Goal: Communication & Community: Participate in discussion

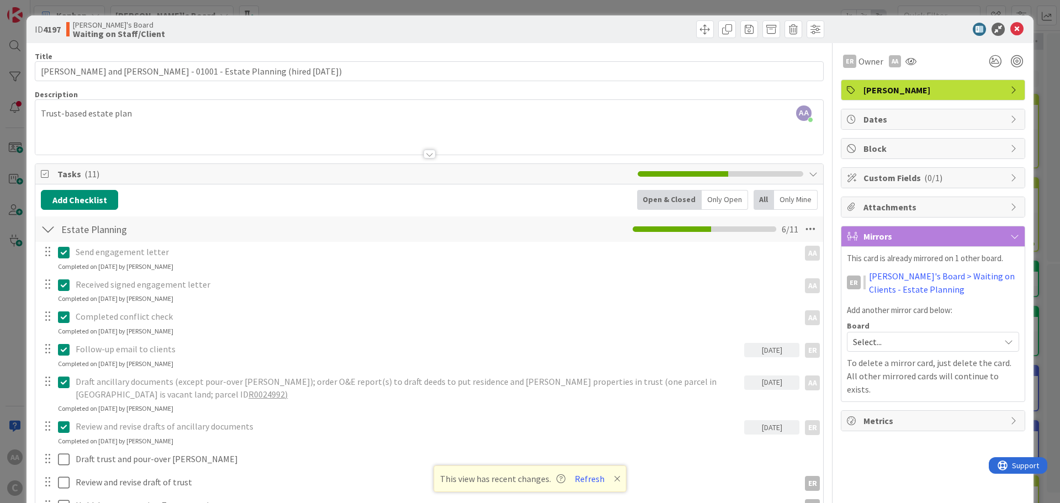
click at [1013, 29] on icon at bounding box center [1016, 29] width 13 height 13
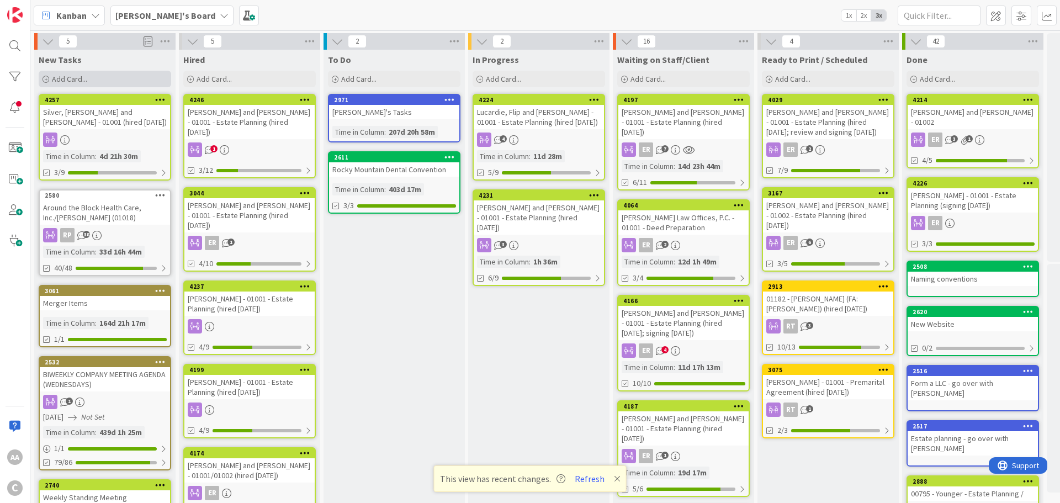
click at [88, 78] on div "Add Card..." at bounding box center [105, 79] width 132 height 17
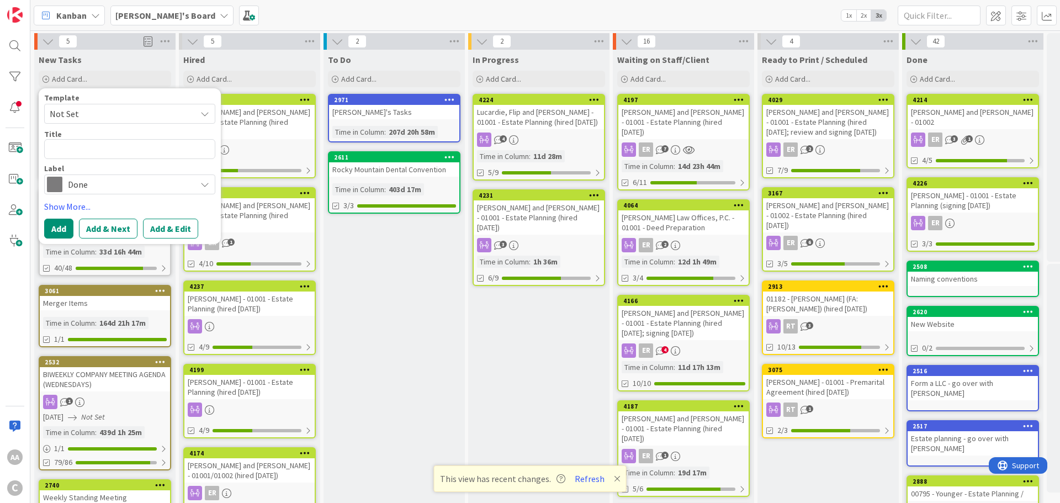
type textarea "x"
type textarea "[PERSON_NAME].Mark-01001"
type textarea "x"
type textarea "[PERSON_NAME].Mark -01001"
type textarea "x"
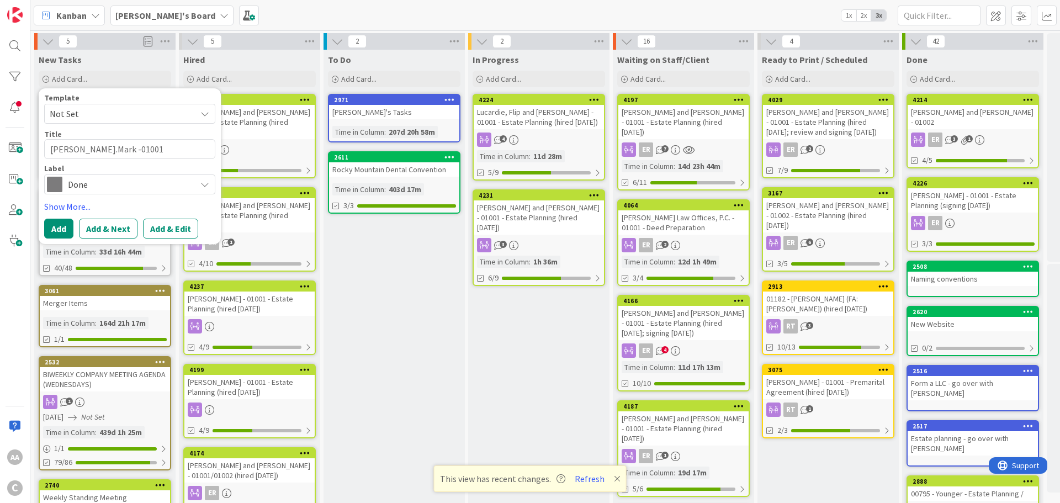
type textarea "[PERSON_NAME].Mark - 01001"
type textarea "x"
type textarea "[PERSON_NAME].Mark - 01001"
type textarea "x"
type textarea "[PERSON_NAME].Mark - 01001 -"
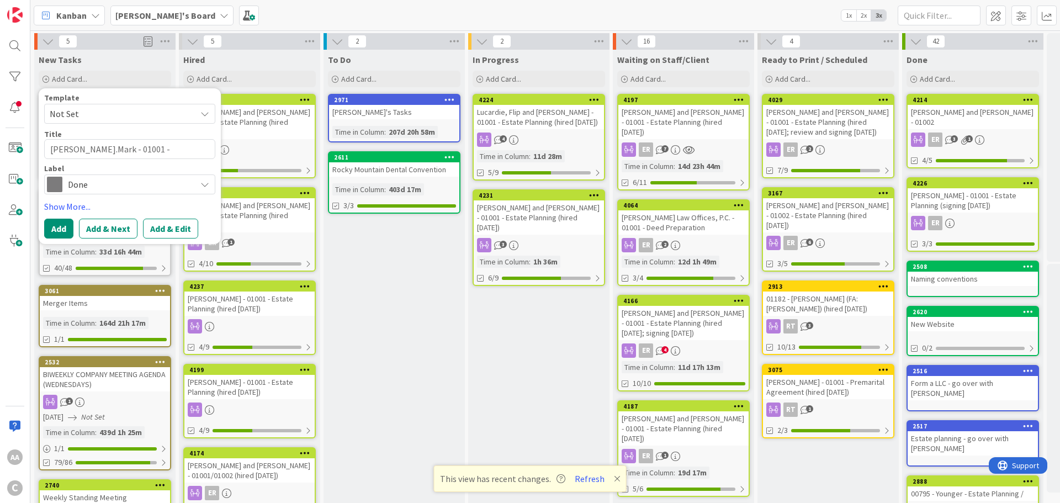
type textarea "x"
type textarea "[PERSON_NAME].Mark - 01001 -"
paste textarea "Will-Based Plan Revisions"
type textarea "x"
type textarea "[PERSON_NAME].Mark - 01001 - Will-Based Plan Revisions"
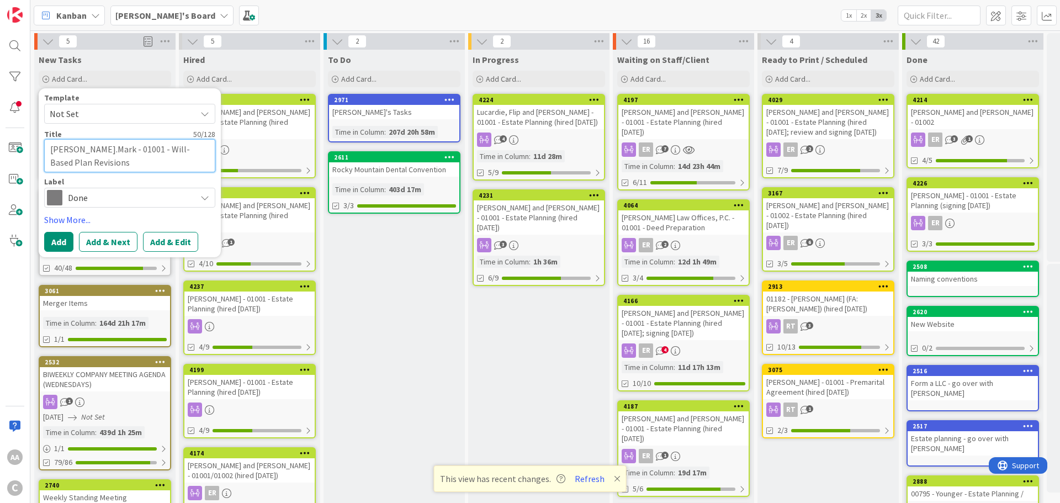
type textarea "x"
type textarea "[PERSON_NAME].Mark - 01001 - Will-Based Plan Revisions"
type textarea "x"
type textarea "[PERSON_NAME].Mark - 01001 - Will-Based Plan Revisions ("
type textarea "x"
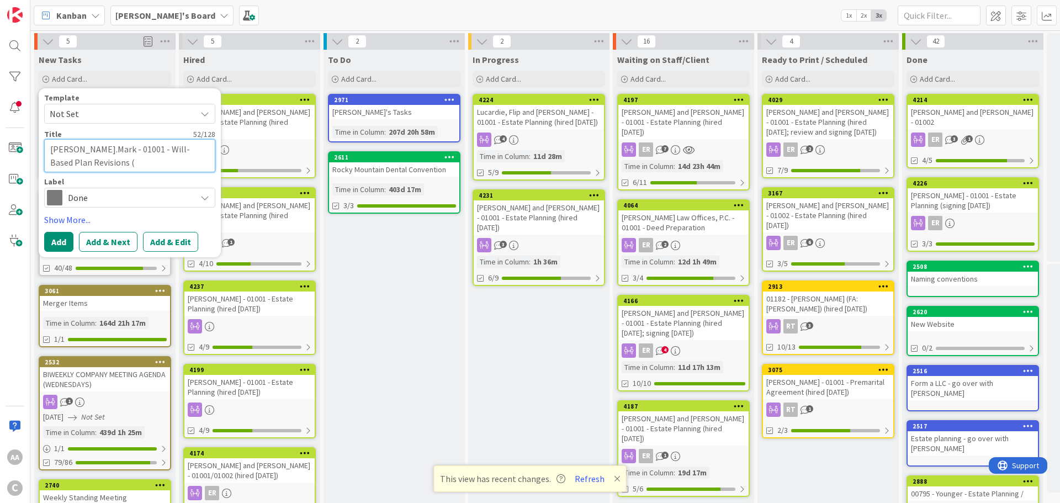
type textarea "[PERSON_NAME].Mark - 01001 - Will-Based Plan Revisions (h"
type textarea "x"
type textarea "[PERSON_NAME].Mark - 01001 - Will-Based Plan Revisions (hi"
type textarea "x"
type textarea "[PERSON_NAME].Mark - 01001 - Will-Based Plan Revisions (hir"
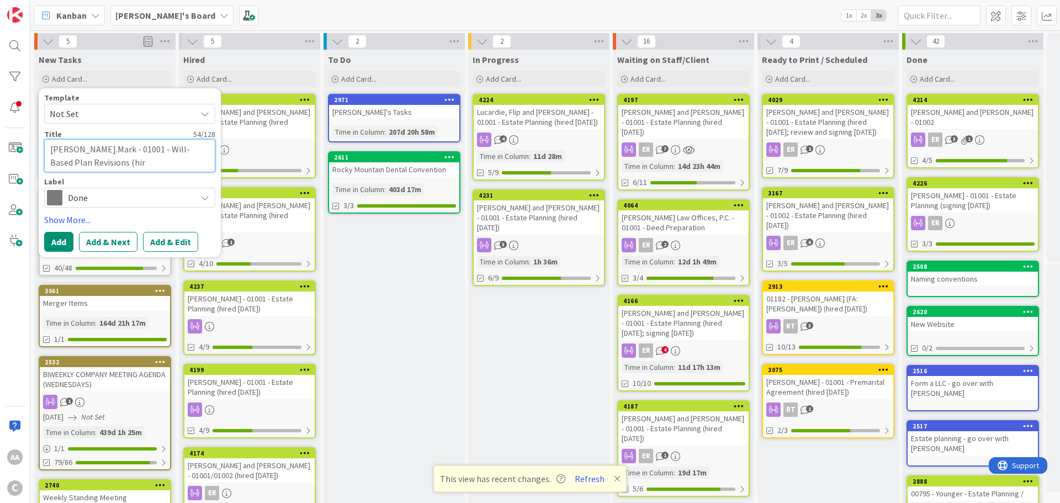
type textarea "x"
type textarea "[PERSON_NAME].Mark - 01001 - Will-Based Plan Revisions (hire"
type textarea "x"
type textarea "[PERSON_NAME].Mark - 01001 - Will-Based Plan Revisions (hired"
type textarea "x"
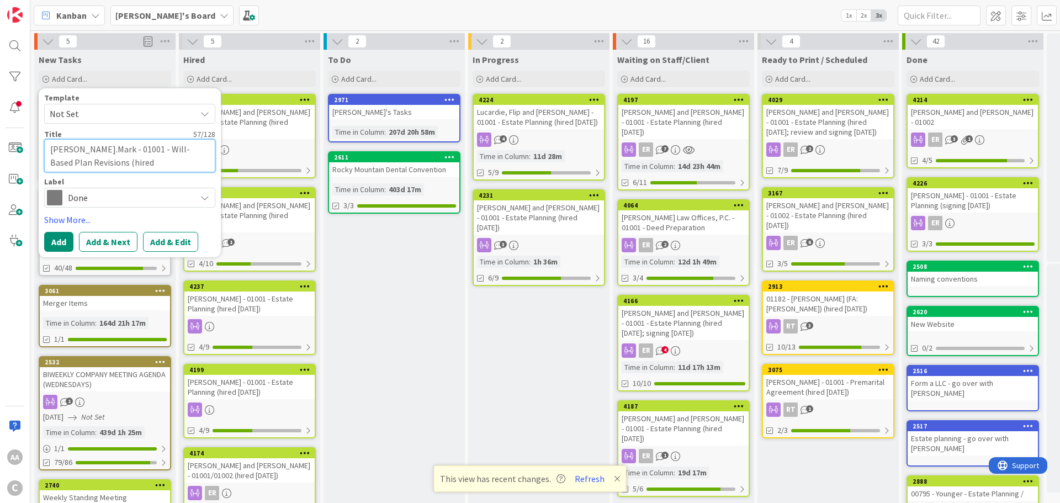
type textarea "[PERSON_NAME].Mark - 01001 - Will-Based Plan Revisions (hired"
type textarea "x"
type textarea "[PERSON_NAME].Mark - 01001 - Will-Based Plan Revisions (hired 1"
type textarea "x"
type textarea "[PERSON_NAME].Mark - 01001 - Will-Based Plan Revisions (hired 10"
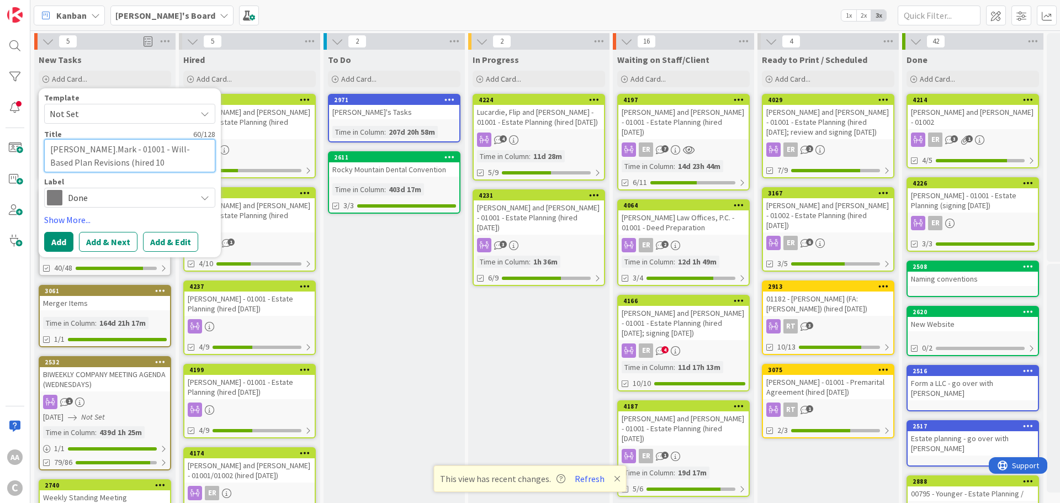
type textarea "x"
type textarea "[PERSON_NAME].Mark - 01001 - Will-Based Plan Revisions (hired 10."
type textarea "x"
type textarea "[PERSON_NAME].Mark - 01001 - Will-Based Plan Revisions (hired 10.1"
type textarea "x"
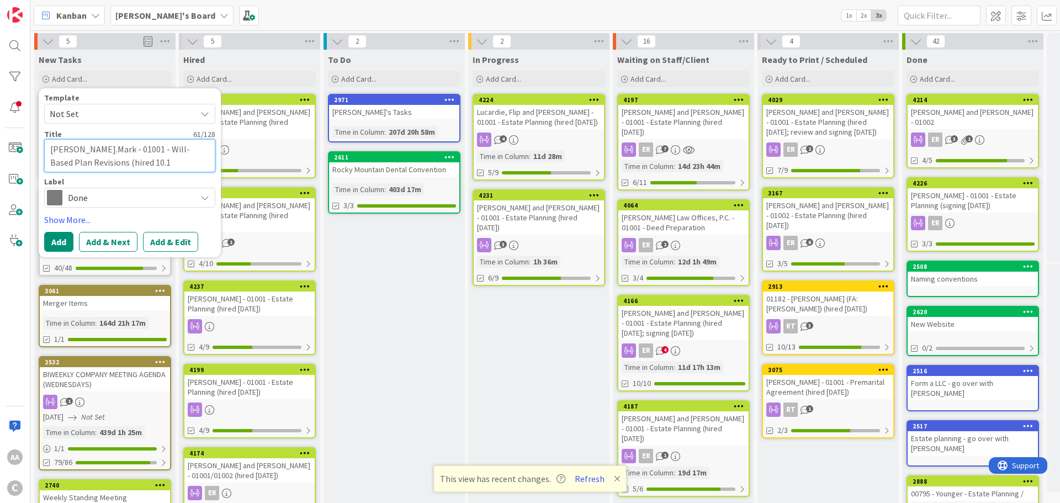
type textarea "[PERSON_NAME].Mark - 01001 - Will-Based Plan Revisions (hired 10.13"
type textarea "x"
type textarea "[PERSON_NAME].Mark - 01001 - Will-Based Plan Revisions (hired 10.13."
type textarea "x"
type textarea "[PERSON_NAME].Mark - 01001 - Will-Based Plan Revisions (hired 10.13.2"
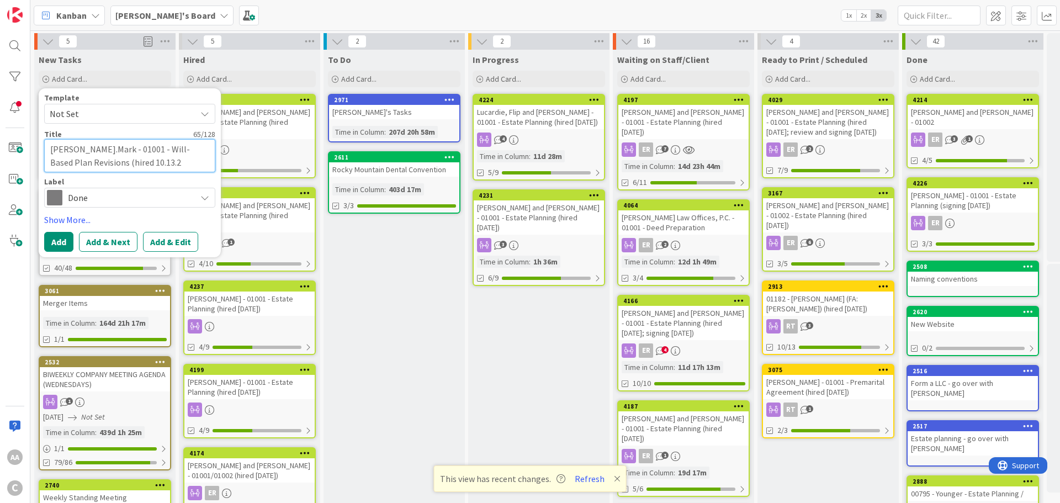
type textarea "x"
type textarea "[PERSON_NAME].Mark - 01001 - Will-Based Plan Revisions (hired [DATE]"
type textarea "x"
type textarea "[PERSON_NAME].Mark - 01001 - Will-Based Plan Revisions (hired [DATE])"
click at [111, 202] on span "Done" at bounding box center [129, 197] width 123 height 15
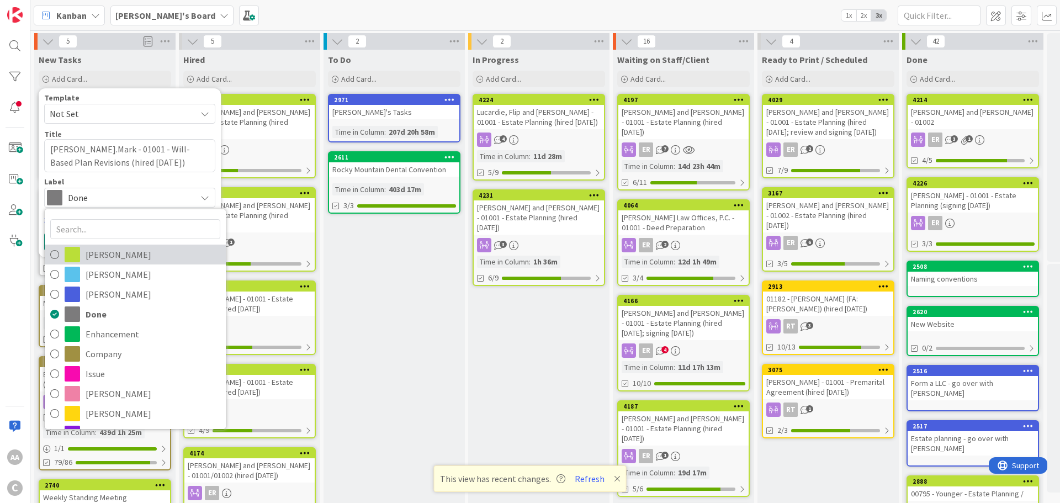
click at [108, 258] on span "[PERSON_NAME]" at bounding box center [153, 254] width 135 height 17
type textarea "x"
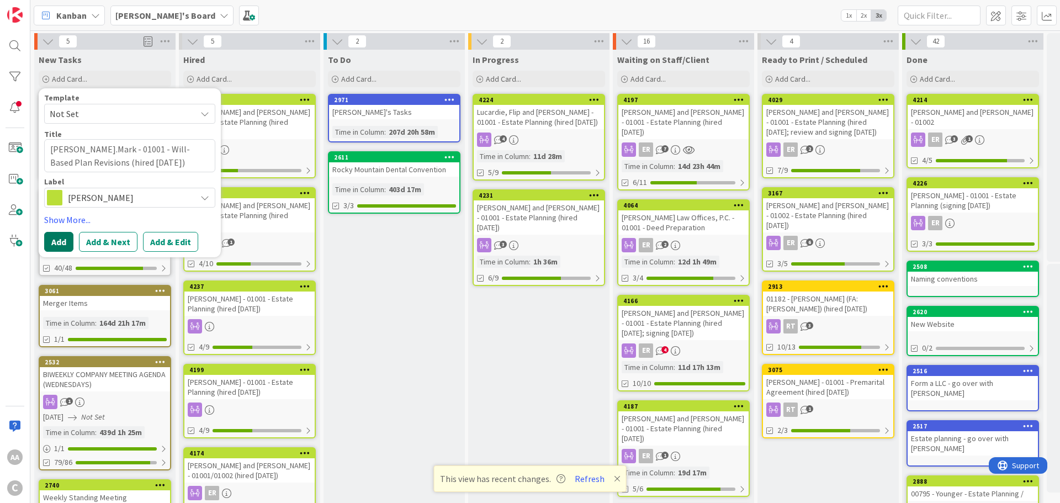
click at [61, 241] on button "Add" at bounding box center [58, 242] width 29 height 20
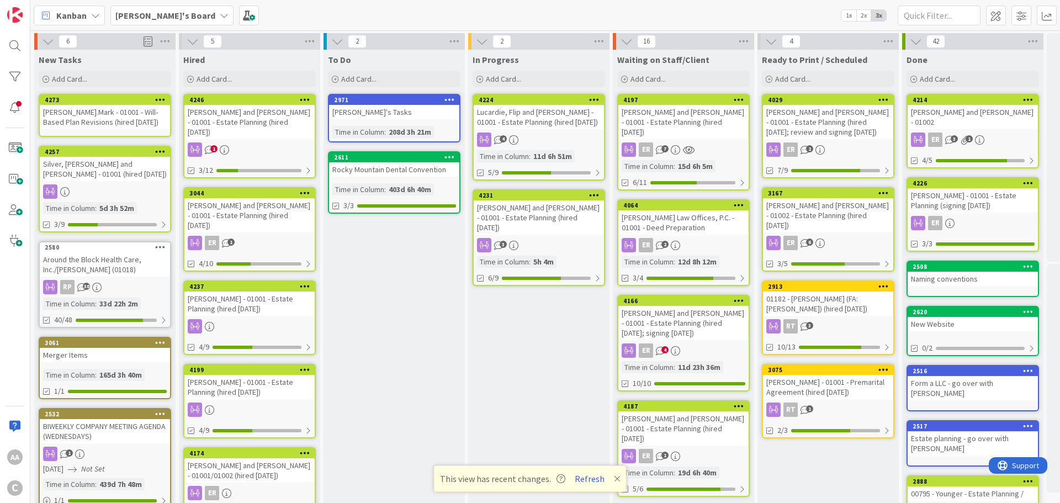
click at [93, 116] on div "[PERSON_NAME].Mark - 01001 - Will-Based Plan Revisions (hired [DATE])" at bounding box center [105, 117] width 130 height 24
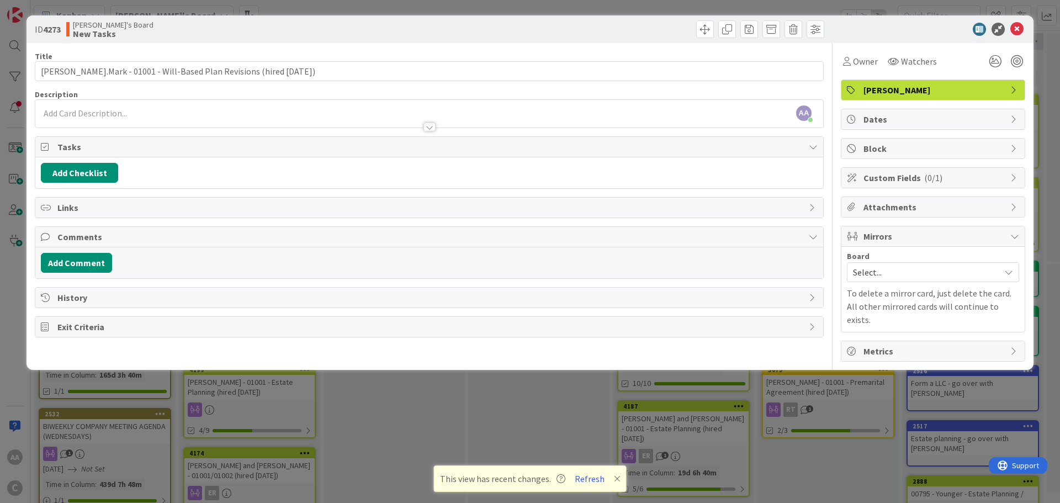
click at [877, 271] on span "Select..." at bounding box center [923, 271] width 141 height 15
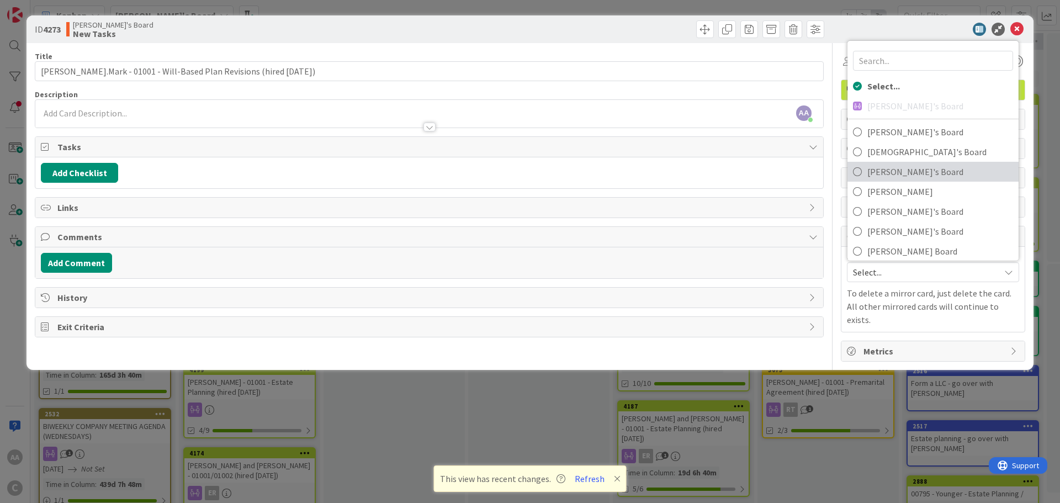
click at [871, 170] on span "[PERSON_NAME]'s Board" at bounding box center [940, 171] width 146 height 17
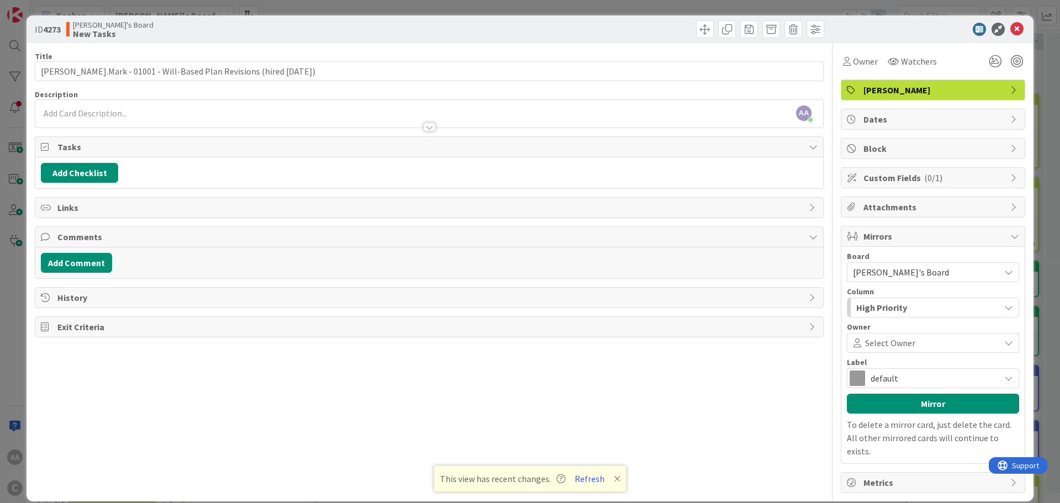
scroll to position [1, 0]
click at [916, 406] on button "Mirror" at bounding box center [933, 403] width 172 height 20
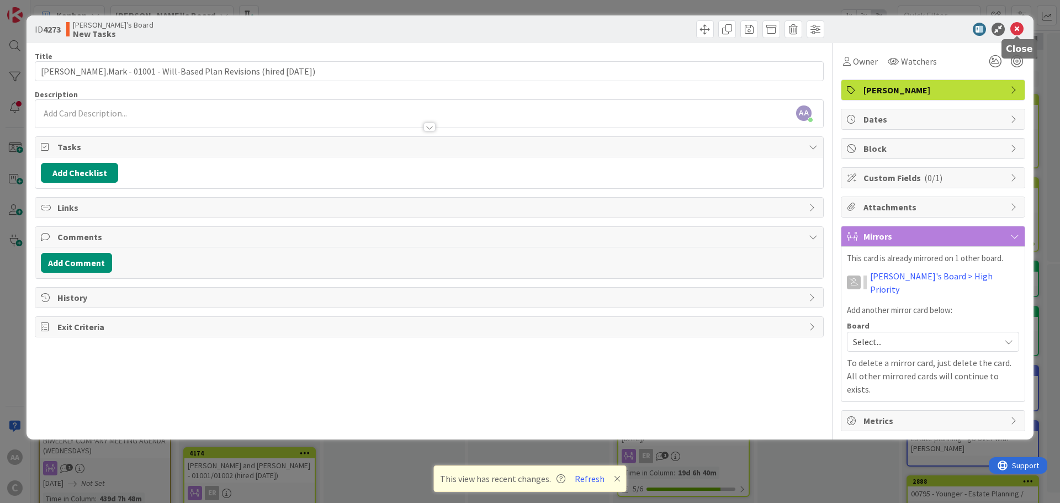
click at [1018, 30] on icon at bounding box center [1016, 29] width 13 height 13
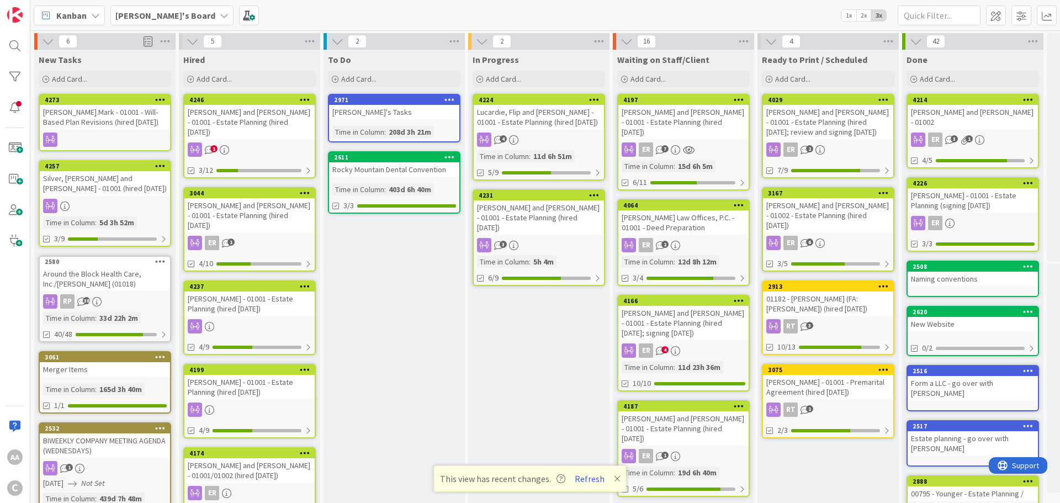
click at [137, 125] on div "[PERSON_NAME].Mark - 01001 - Will-Based Plan Revisions (hired [DATE])" at bounding box center [105, 117] width 130 height 24
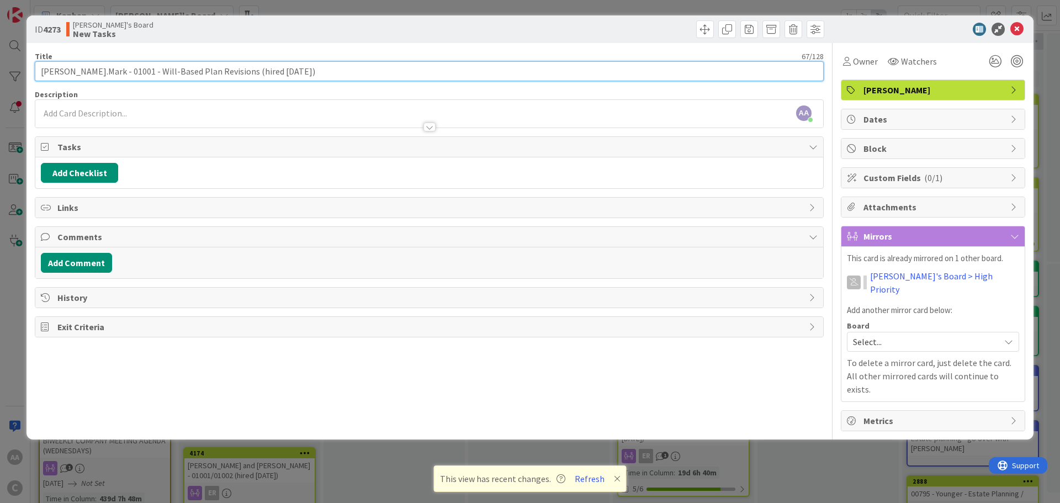
click at [142, 72] on input "[PERSON_NAME].Mark - 01001 - Will-Based Plan Revisions (hired [DATE])" at bounding box center [429, 71] width 789 height 20
click at [143, 73] on input "[PERSON_NAME].Mark - 01001 - Will-Based Plan Revisions (hired [DATE])" at bounding box center [429, 71] width 789 height 20
click at [149, 72] on input "[PERSON_NAME].Mark - 01001 - Will -Based Plan Revisions (hired [DATE])" at bounding box center [429, 71] width 789 height 20
type input "[PERSON_NAME].Mark - 01001 - Will - Based Plan Revisions (hired [DATE])"
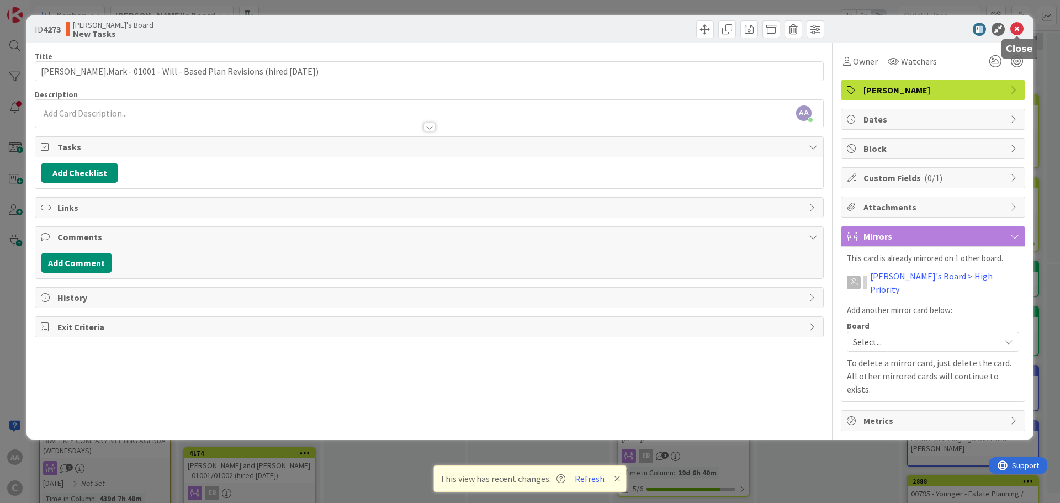
click at [1012, 26] on icon at bounding box center [1016, 29] width 13 height 13
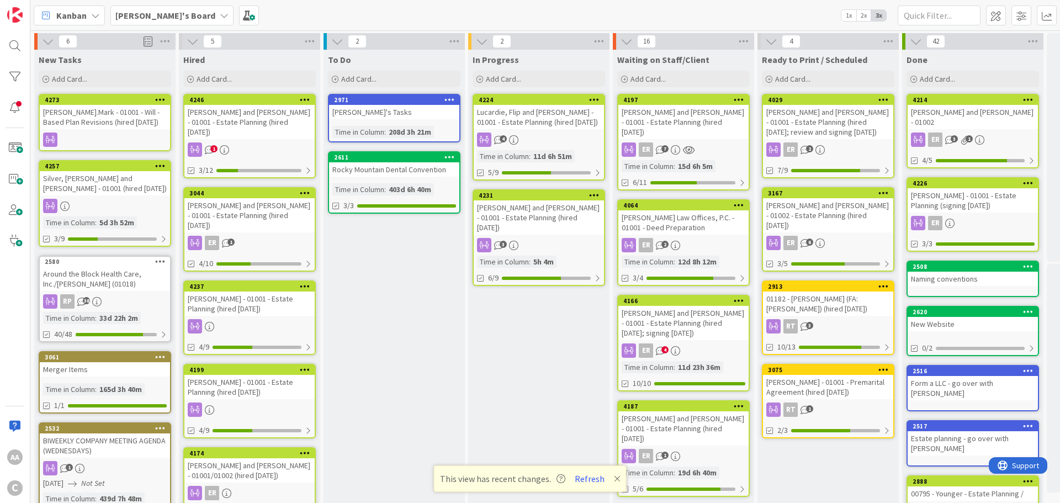
click at [118, 120] on div "[PERSON_NAME].Mark - 01001 - Will - Based Plan Revisions (hired [DATE])" at bounding box center [105, 117] width 130 height 24
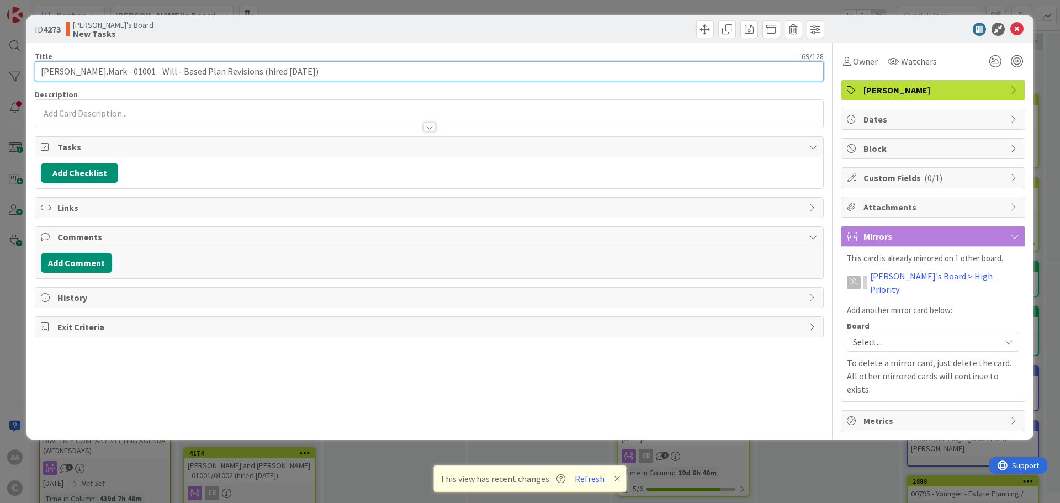
click at [150, 74] on input "[PERSON_NAME].Mark - 01001 - Will - Based Plan Revisions (hired [DATE])" at bounding box center [429, 71] width 789 height 20
type input "[PERSON_NAME].Mark - 01001 - Will-Based Plan Revisions (hired [DATE])"
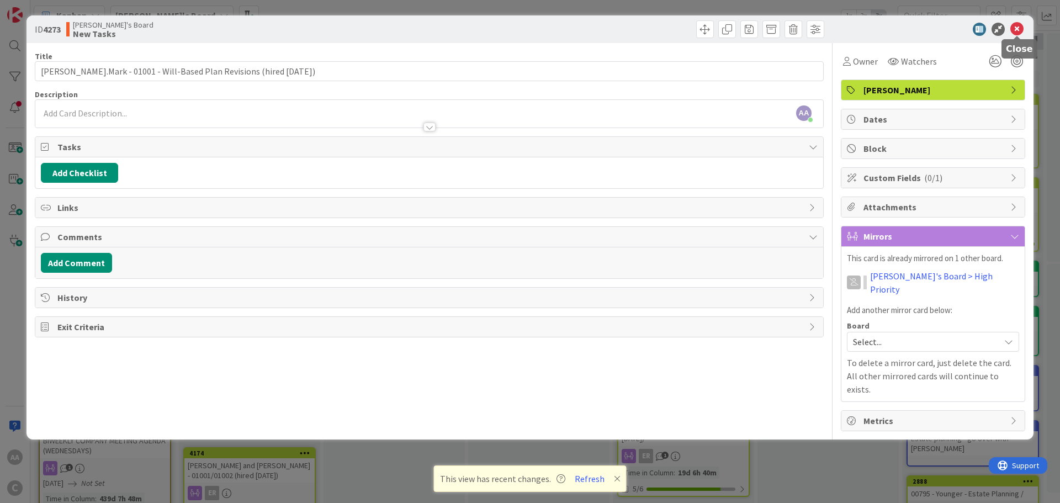
click at [1017, 31] on icon at bounding box center [1016, 29] width 13 height 13
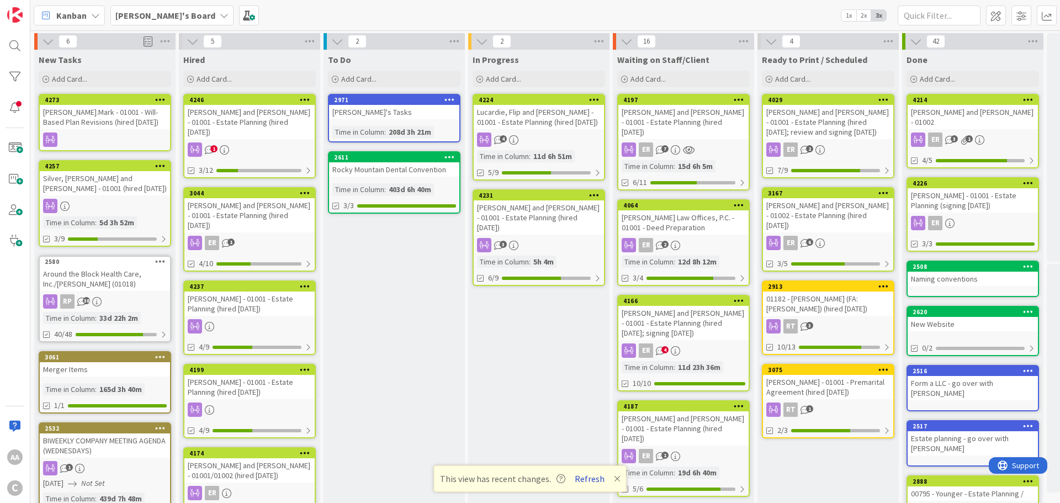
click at [583, 474] on button "Refresh" at bounding box center [590, 478] width 38 height 14
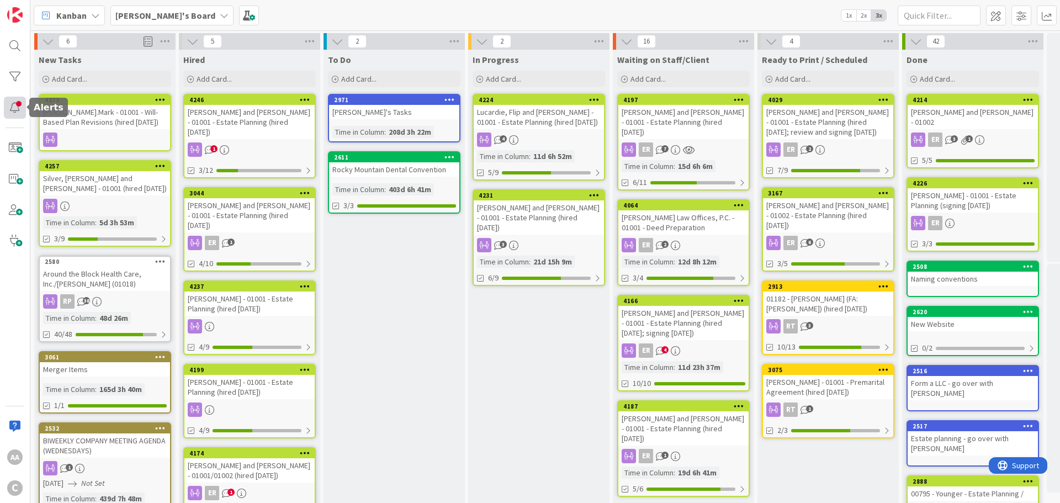
click at [16, 113] on div at bounding box center [15, 108] width 22 height 22
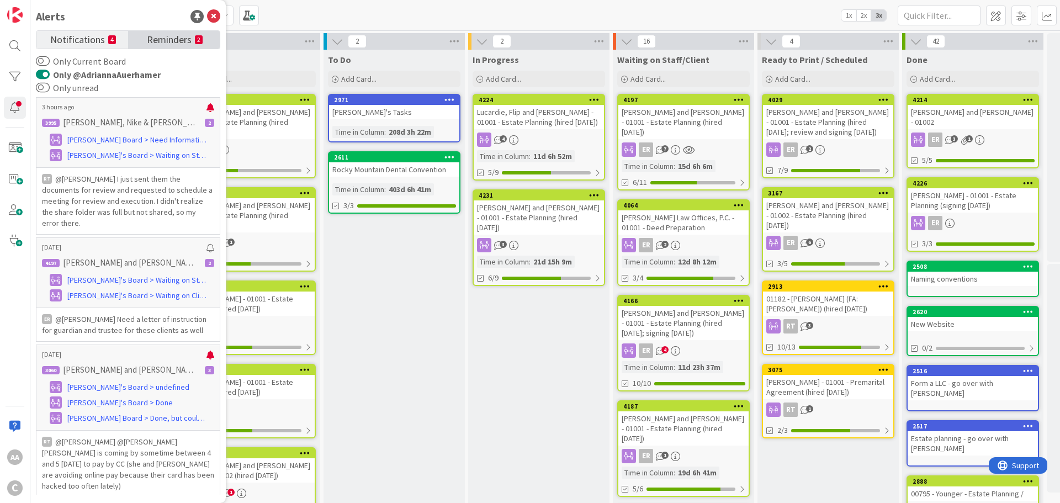
click at [182, 38] on span "Reminders" at bounding box center [169, 38] width 45 height 15
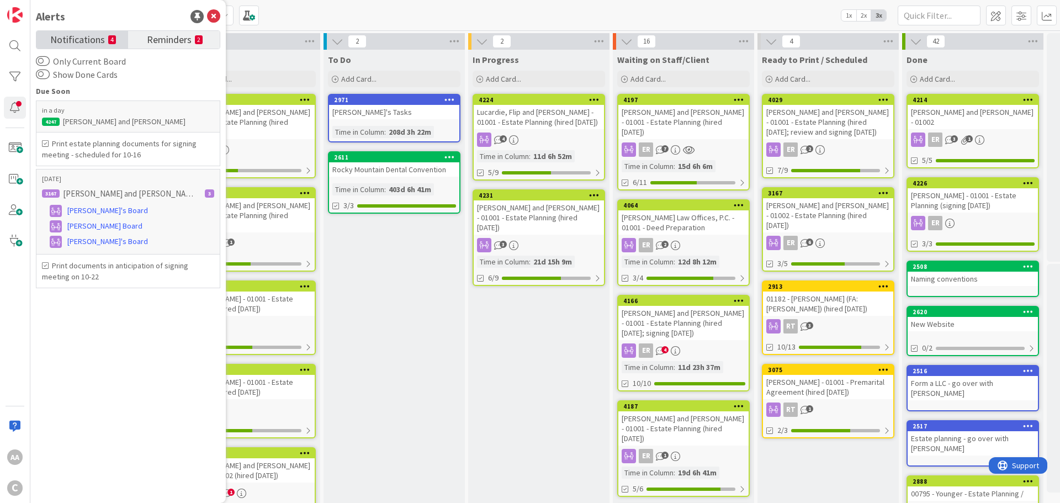
click at [77, 40] on span "Notifications" at bounding box center [77, 38] width 55 height 15
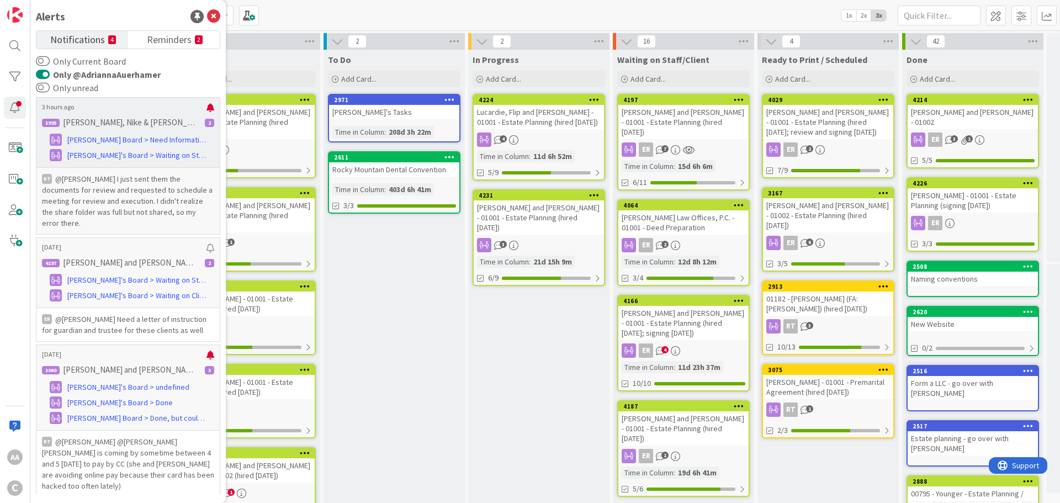
click at [137, 208] on p "@Adrianna Auerhamer﻿ I just sent them the documents for review and requested to…" at bounding box center [128, 200] width 172 height 55
click at [103, 155] on span "Adrianna's Board > Waiting on Staff/Client" at bounding box center [136, 156] width 139 height 12
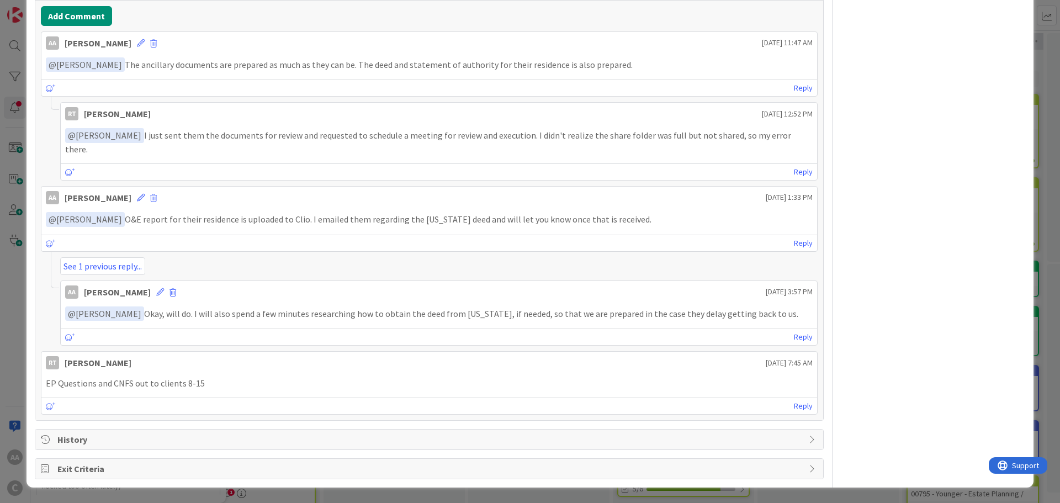
scroll to position [546, 0]
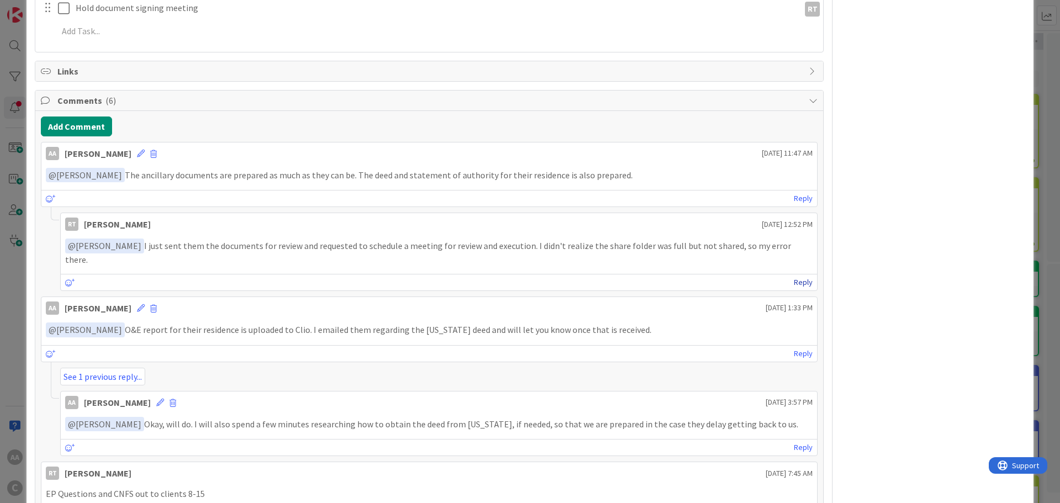
click at [794, 280] on link "Reply" at bounding box center [803, 282] width 19 height 14
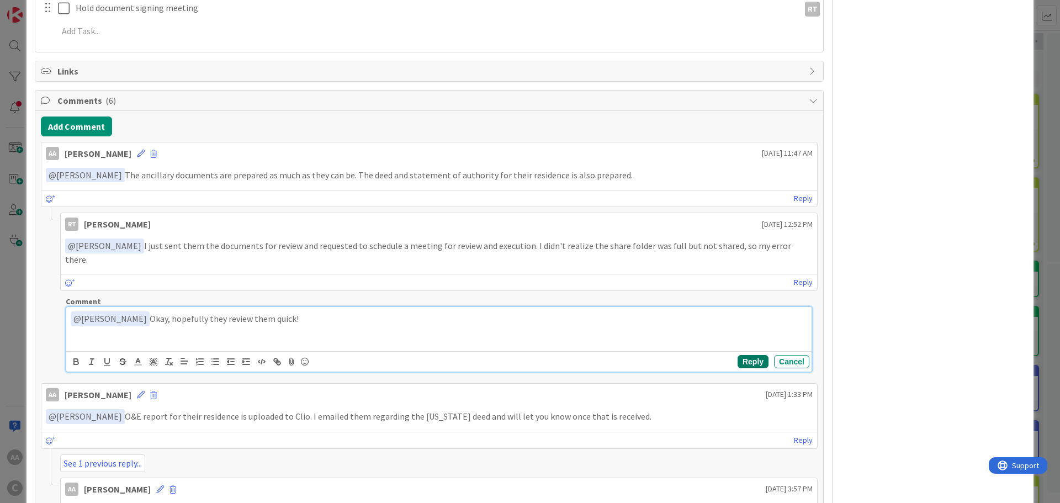
drag, startPoint x: 735, startPoint y: 364, endPoint x: 479, endPoint y: 312, distance: 261.8
click at [472, 315] on div "﻿ @ Ryan Taylor ﻿ Okay, hopefully they review them quick! Reply Cancel" at bounding box center [438, 339] width 745 height 65
drag, startPoint x: 331, startPoint y: 320, endPoint x: 152, endPoint y: 317, distance: 178.3
click at [152, 317] on p "﻿ @ Ryan Taylor ﻿ Okay, hopefully they review them quick!" at bounding box center [439, 318] width 736 height 15
drag, startPoint x: 736, startPoint y: 359, endPoint x: 186, endPoint y: 319, distance: 551.3
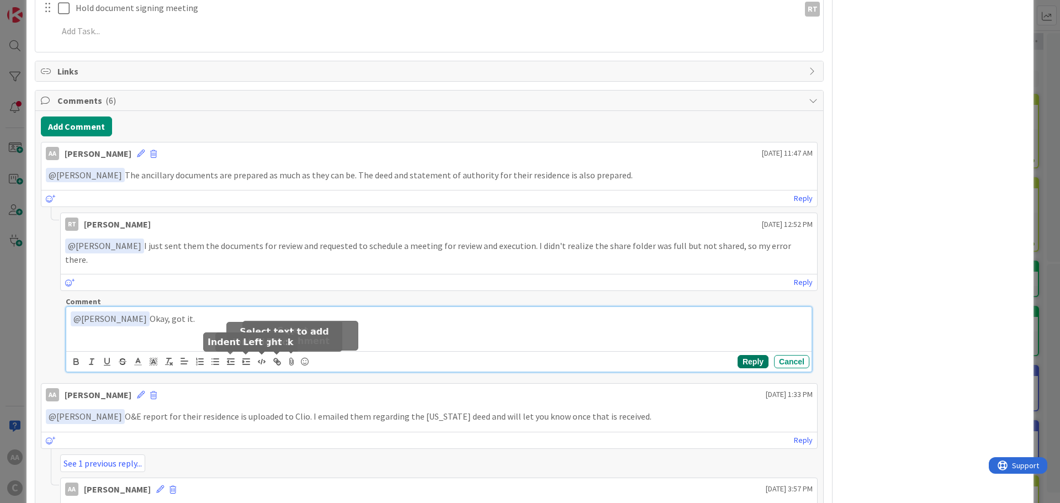
click at [189, 319] on div "﻿ @ Ryan Taylor ﻿ Okay, got it. Reply Cancel" at bounding box center [438, 339] width 745 height 65
drag, startPoint x: 178, startPoint y: 314, endPoint x: 63, endPoint y: 311, distance: 114.9
click at [63, 311] on div "Comment ﻿ @ Ryan Taylor ﻿ Okay, got it. Reply Cancel" at bounding box center [438, 336] width 757 height 81
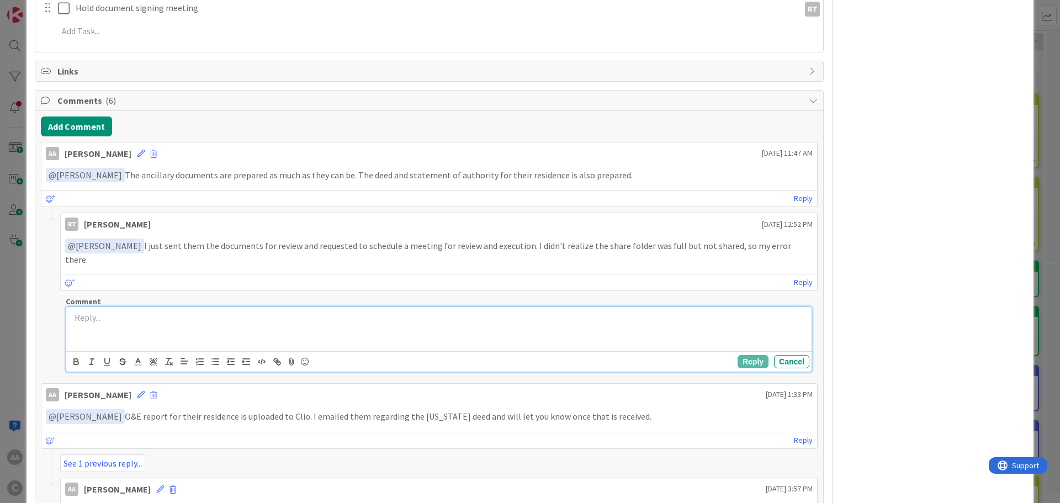
click at [783, 356] on button "Cancel" at bounding box center [791, 361] width 35 height 13
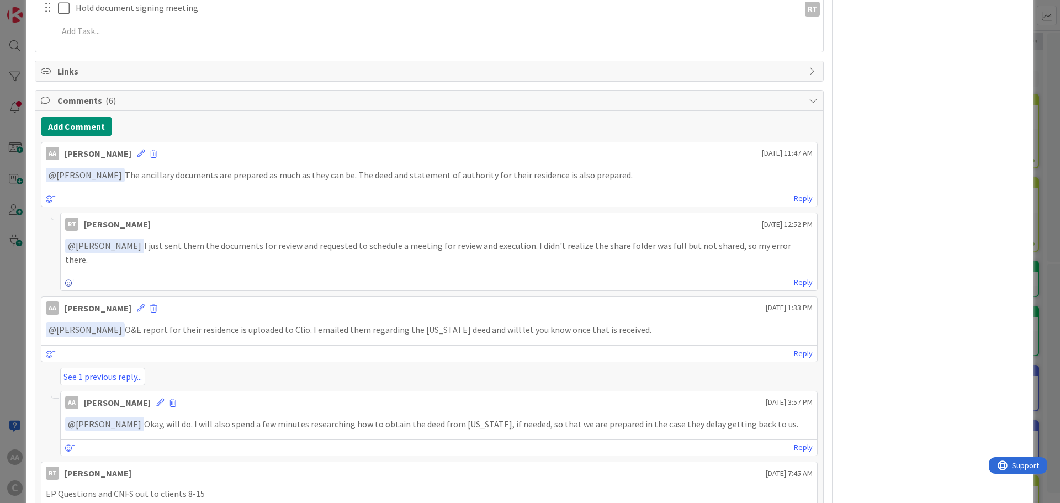
click at [67, 282] on icon at bounding box center [70, 283] width 10 height 8
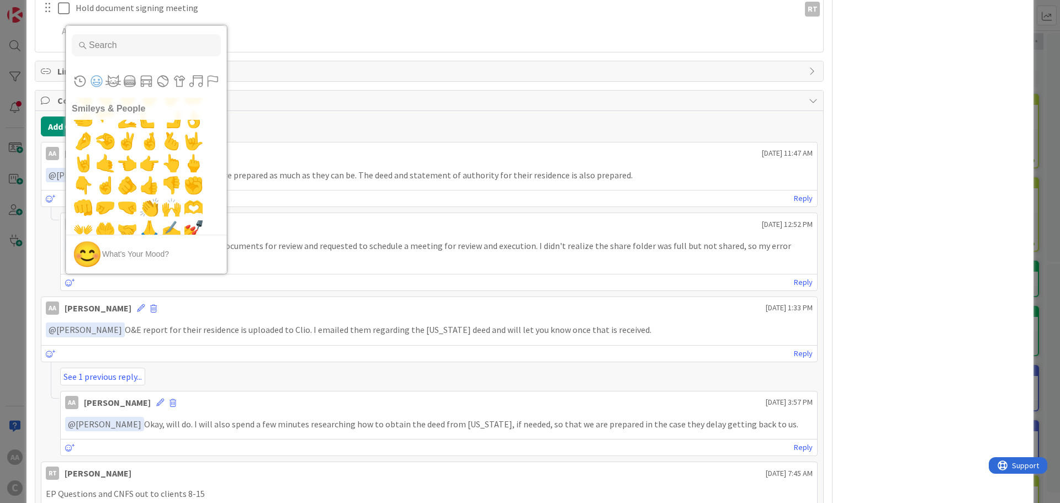
scroll to position [662, 0]
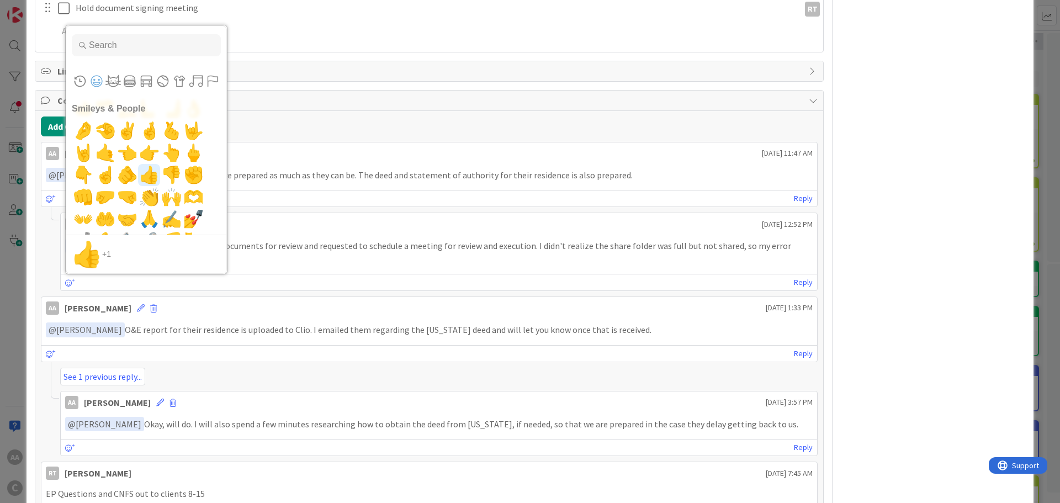
click at [151, 177] on span "👍" at bounding box center [149, 175] width 26 height 22
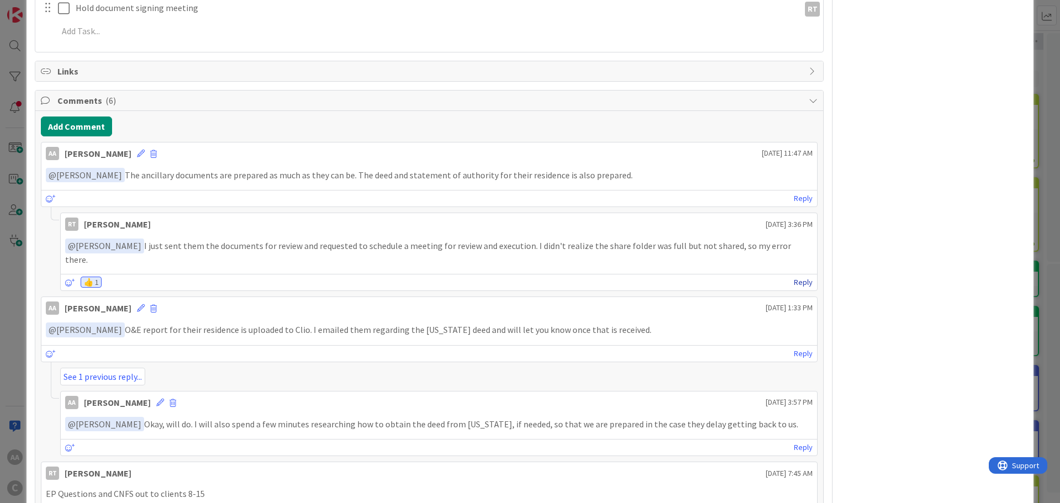
click at [799, 282] on link "Reply" at bounding box center [803, 282] width 19 height 14
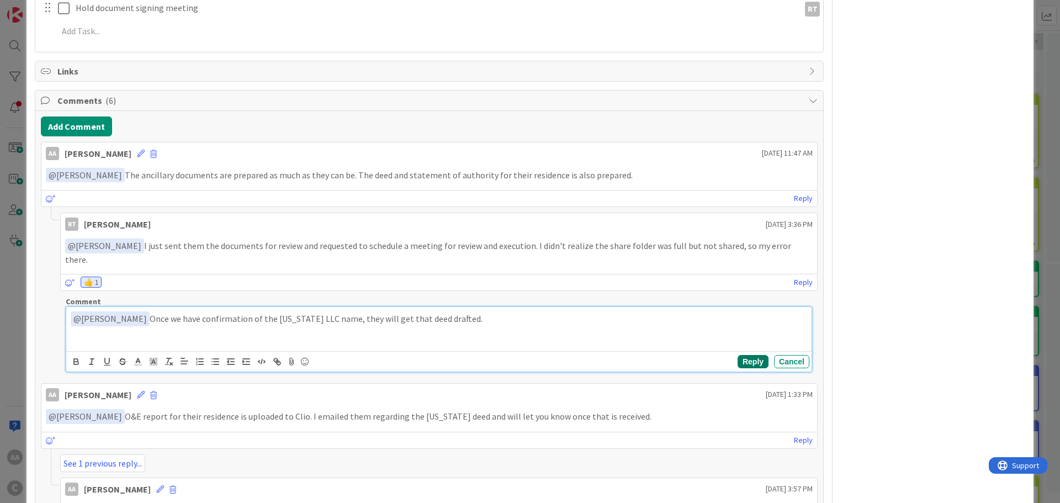
click at [739, 360] on button "Reply" at bounding box center [752, 361] width 31 height 13
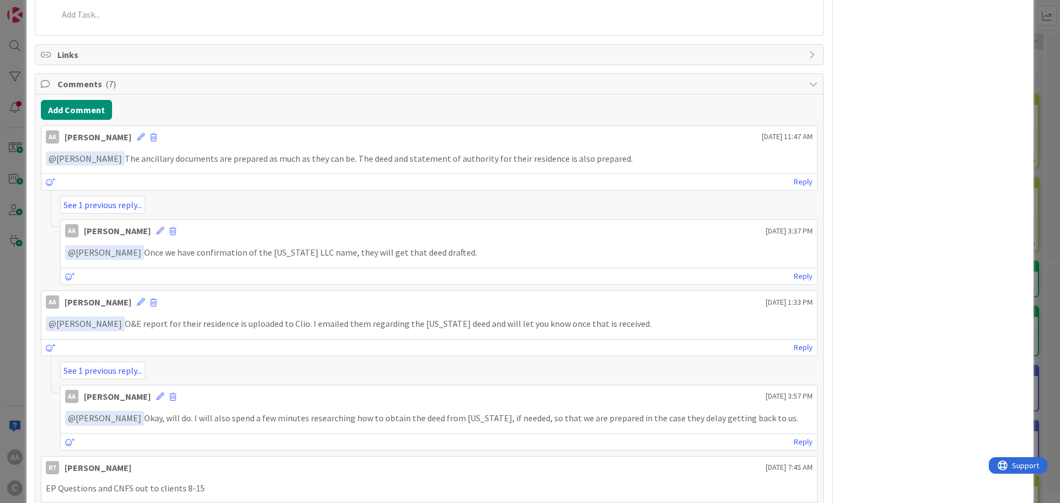
scroll to position [601, 0]
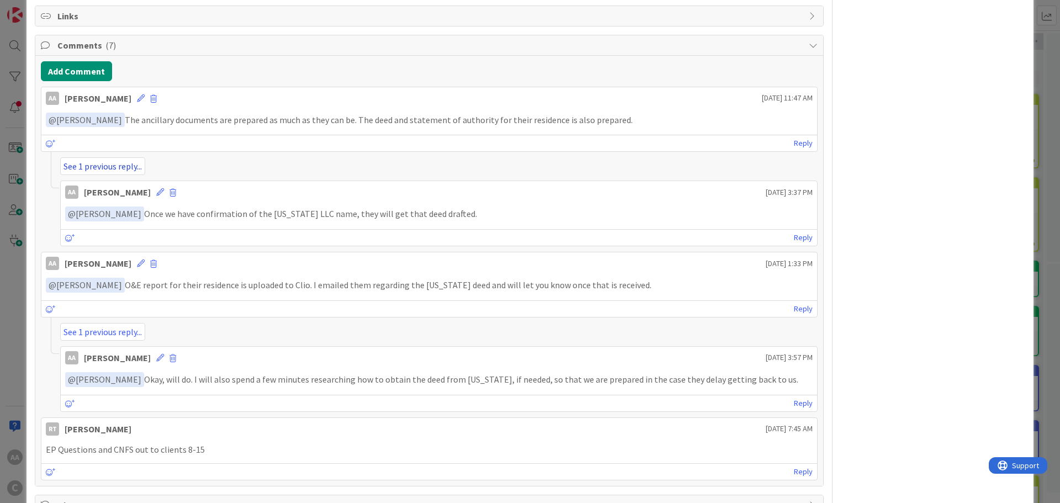
click at [112, 167] on link "See 1 previous reply..." at bounding box center [102, 166] width 85 height 18
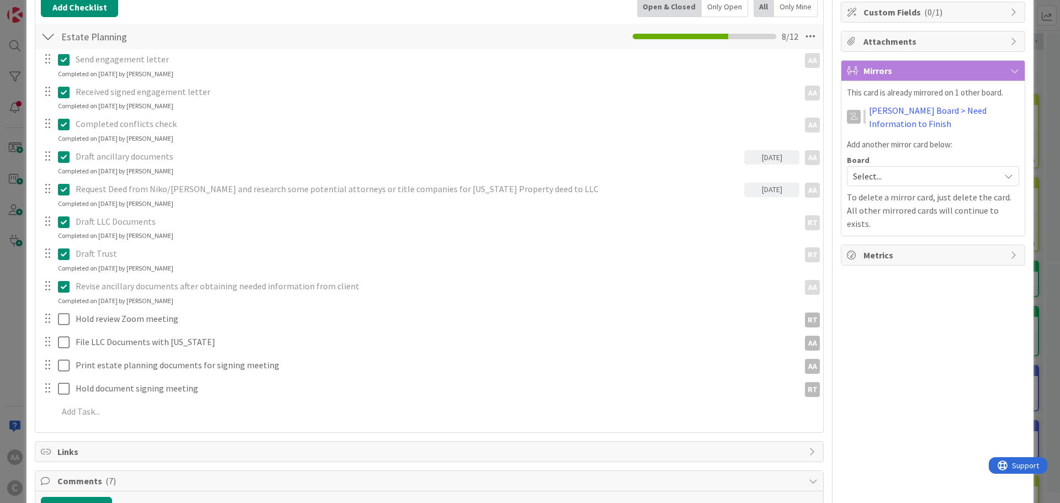
scroll to position [0, 0]
